Goal: Find contact information: Find contact information

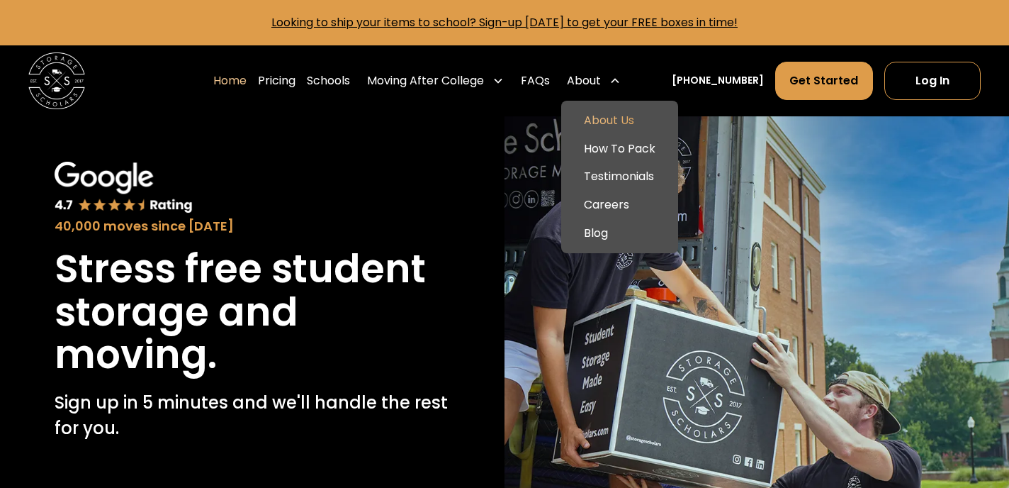
click at [632, 114] on link "About Us" at bounding box center [620, 120] width 106 height 28
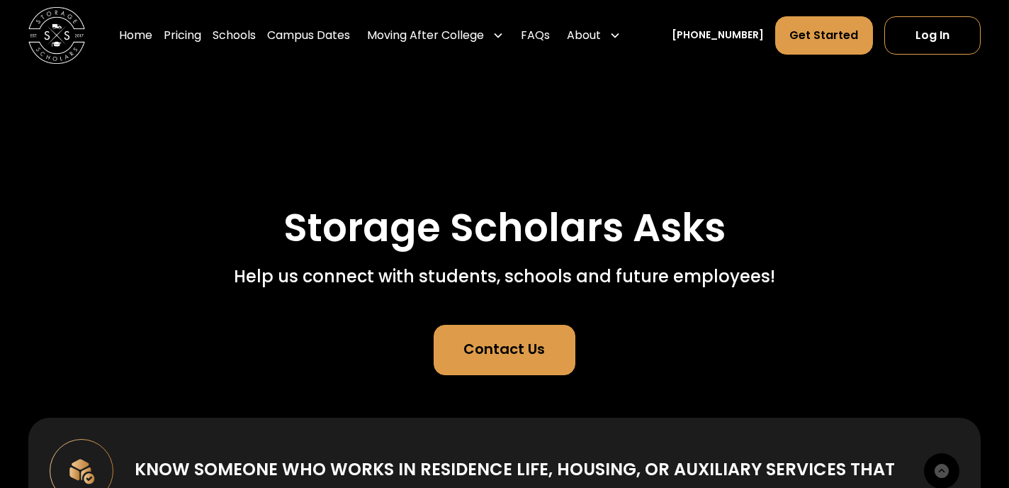
click at [485, 338] on link "Contact Us" at bounding box center [505, 350] width 142 height 51
click at [486, 357] on div "Contact Us" at bounding box center [505, 349] width 82 height 21
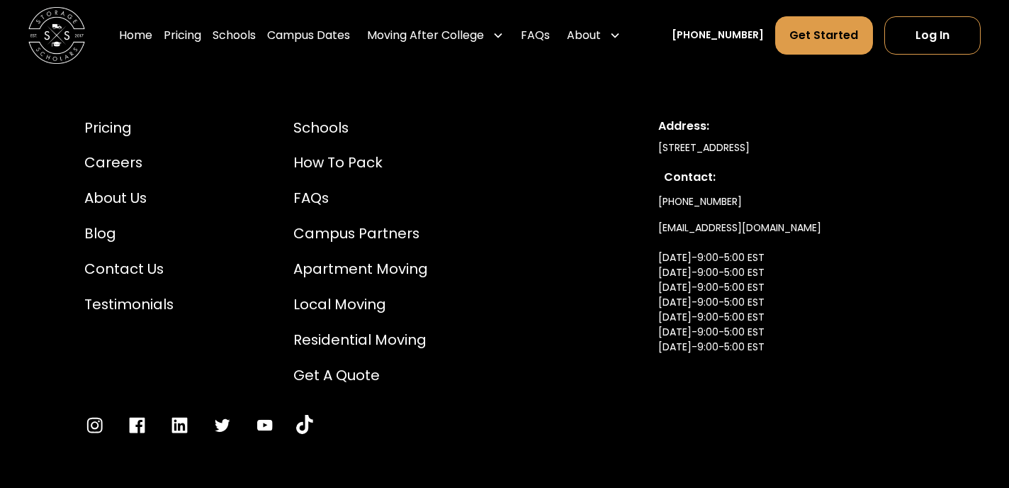
scroll to position [1453, 0]
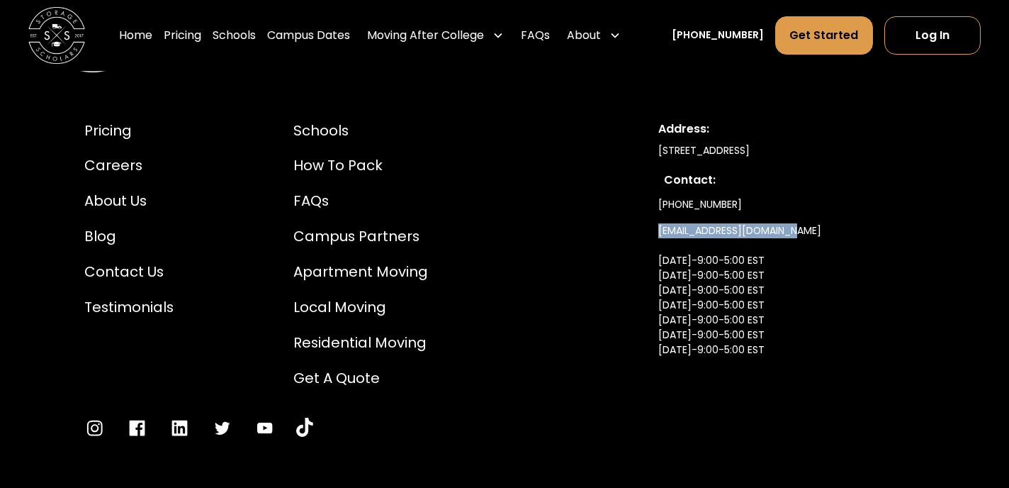
drag, startPoint x: 657, startPoint y: 228, endPoint x: 820, endPoint y: 233, distance: 163.1
click at [820, 233] on div "Pricing Careers About Us Blog Contact Us Testimonials Schools How to Pack FAQs …" at bounding box center [504, 279] width 909 height 386
copy link "[EMAIL_ADDRESS][DOMAIN_NAME]"
click at [710, 179] on div "Contact:" at bounding box center [791, 180] width 255 height 17
